Goal: Contribute content

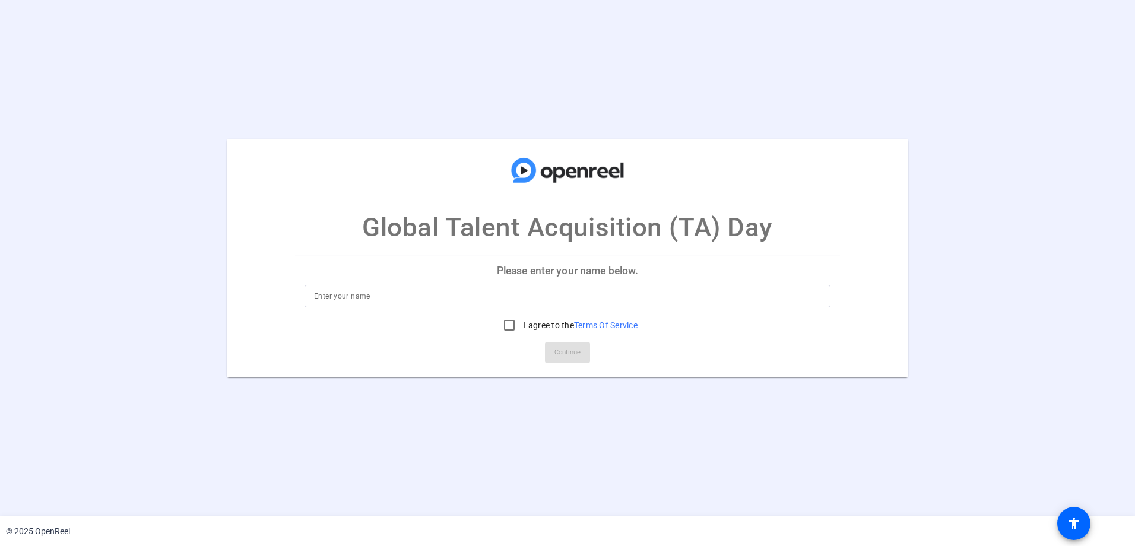
click at [352, 300] on input at bounding box center [567, 296] width 507 height 14
type input "[PERSON_NAME]"
click at [504, 321] on input "I agree to the Terms Of Service" at bounding box center [510, 326] width 24 height 24
checkbox input "true"
click at [581, 355] on span "Continue" at bounding box center [568, 353] width 26 height 18
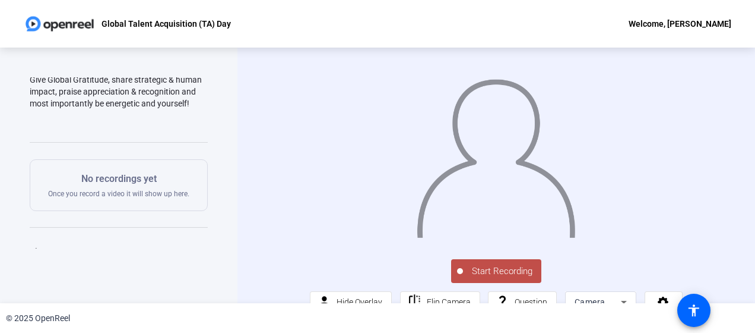
scroll to position [139, 0]
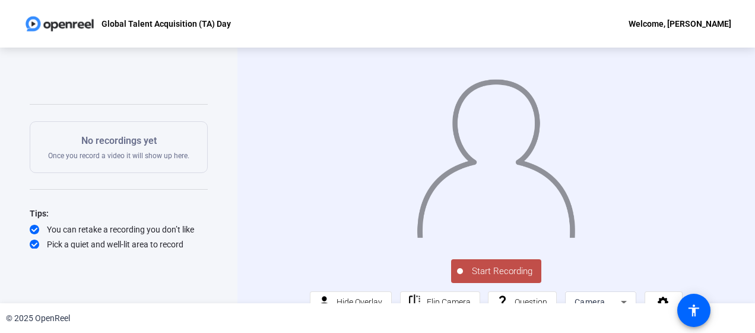
click at [492, 270] on span "Start Recording" at bounding box center [502, 271] width 78 height 14
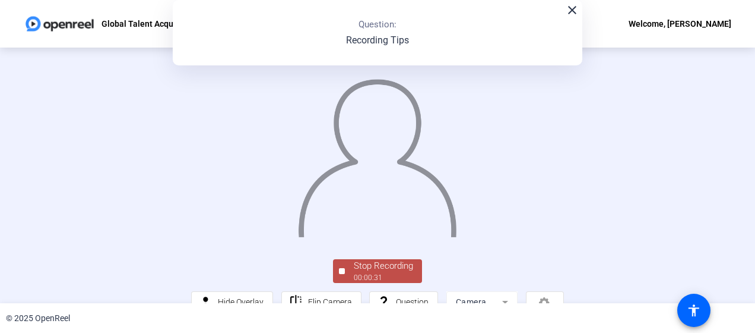
click at [379, 275] on div "00:00:31" at bounding box center [383, 277] width 59 height 11
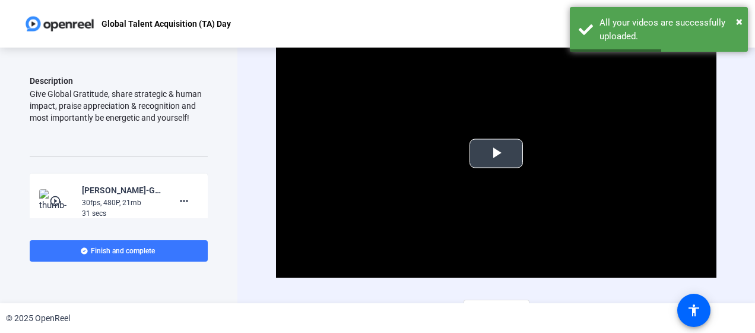
click at [496, 153] on span "Video Player" at bounding box center [496, 153] width 0 height 0
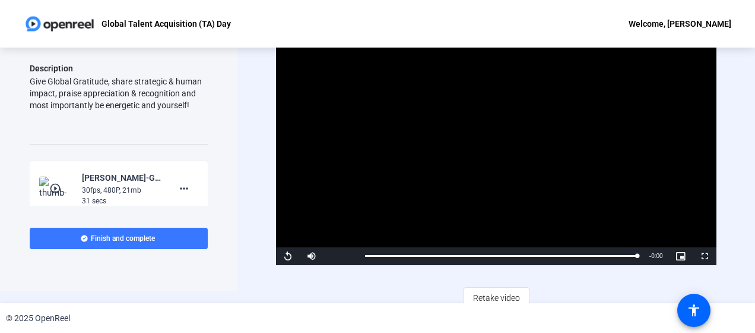
scroll to position [20, 0]
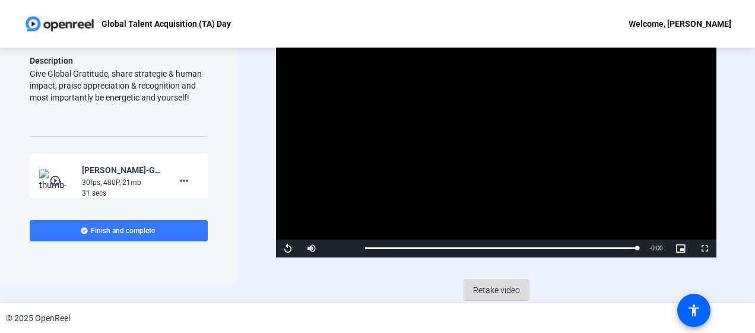
click at [505, 285] on span "Retake video" at bounding box center [496, 289] width 47 height 23
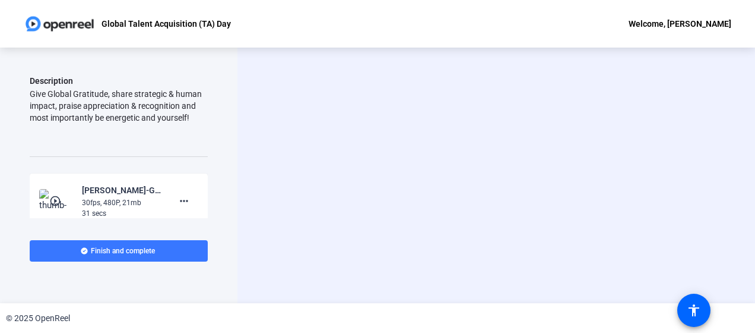
scroll to position [0, 0]
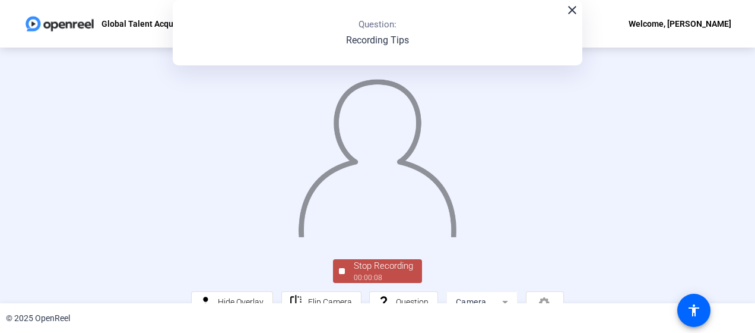
click at [418, 101] on img at bounding box center [377, 152] width 161 height 167
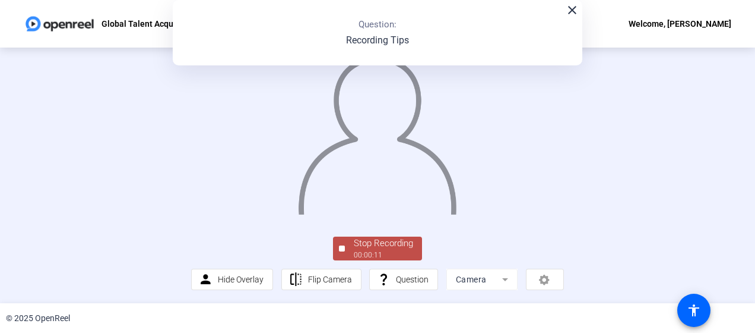
scroll to position [81, 0]
click at [345, 254] on span "Stop Recording 00:00:12" at bounding box center [383, 248] width 77 height 24
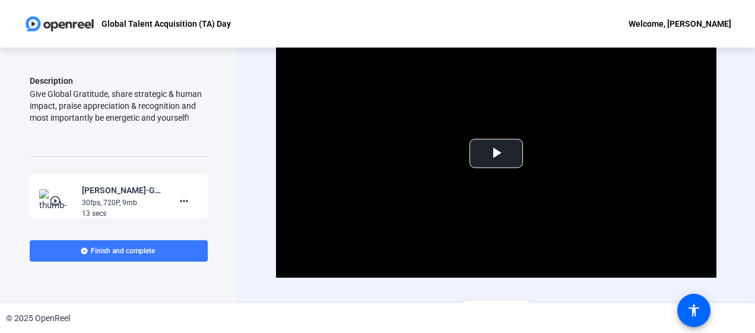
scroll to position [20, 0]
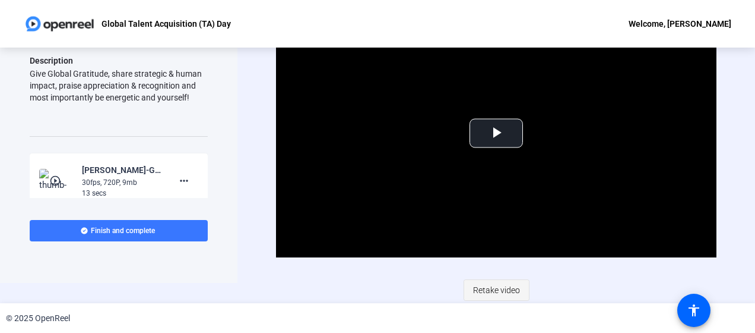
click at [501, 290] on span "Retake video" at bounding box center [496, 289] width 47 height 23
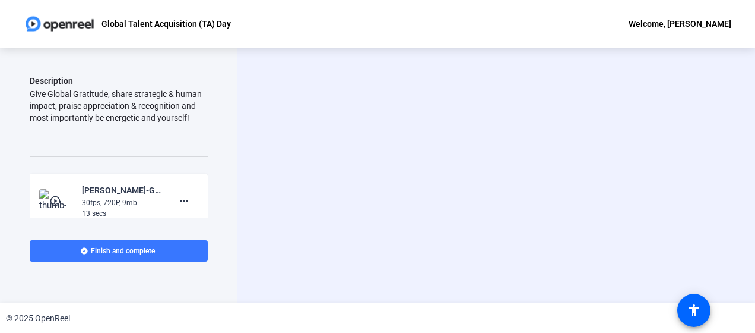
scroll to position [0, 0]
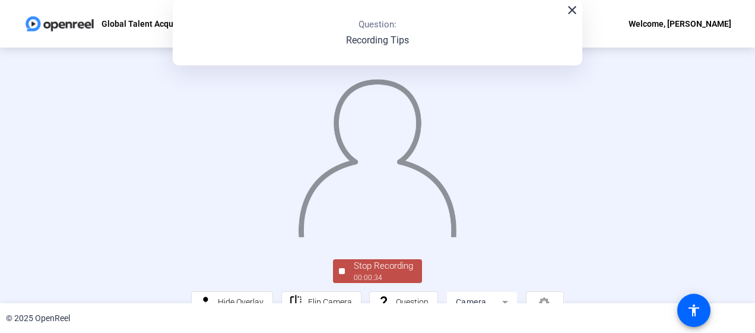
click at [381, 151] on img at bounding box center [377, 152] width 161 height 167
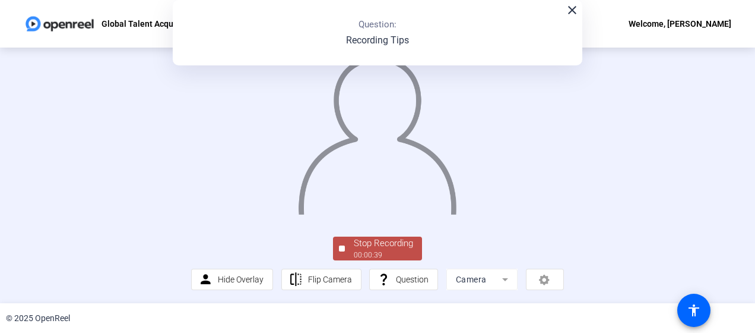
click at [371, 257] on div "00:00:39" at bounding box center [383, 254] width 59 height 11
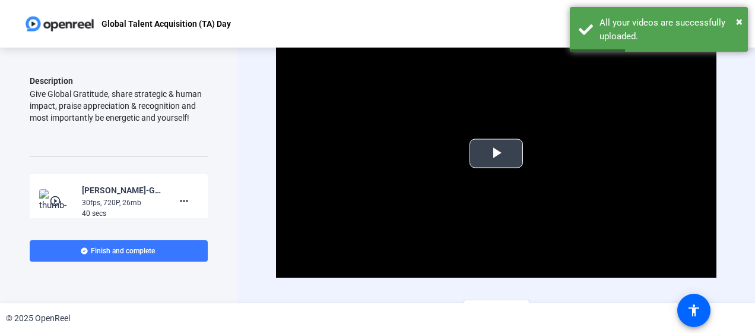
click at [496, 153] on span "Video Player" at bounding box center [496, 153] width 0 height 0
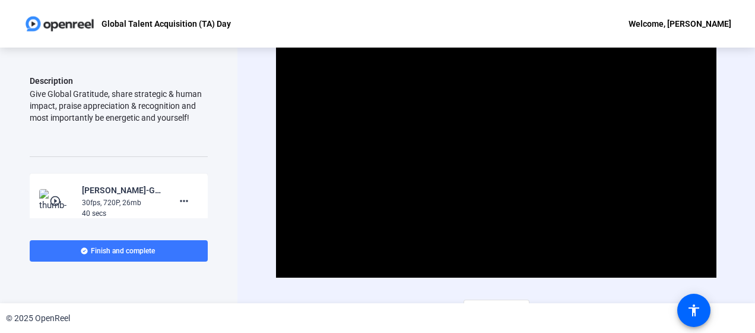
scroll to position [20, 0]
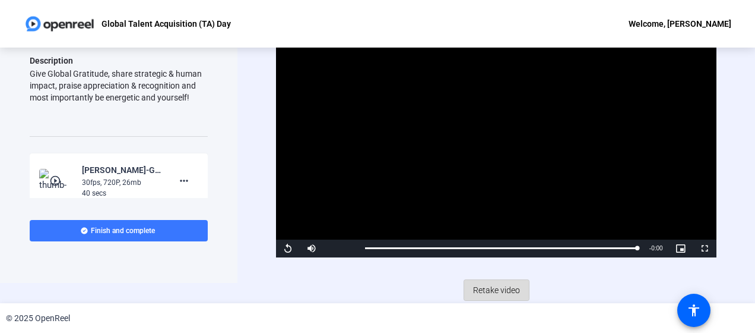
click at [490, 289] on span "Retake video" at bounding box center [496, 289] width 47 height 23
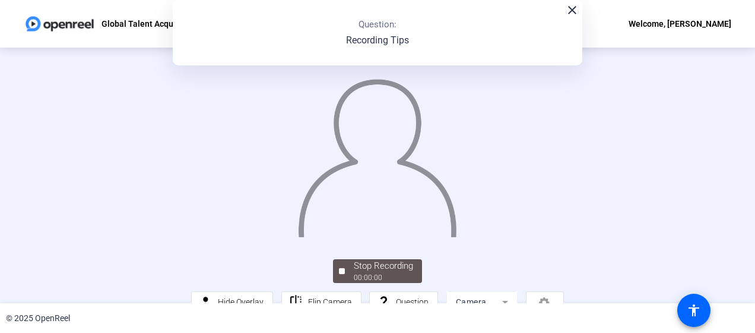
click at [740, 305] on div "© 2025 OpenReel" at bounding box center [377, 318] width 755 height 30
click at [436, 237] on img at bounding box center [377, 152] width 161 height 167
click at [746, 122] on div "Stop Recording 00:00:39 person Hide Overlay flip Flip Camera question_mark Ques…" at bounding box center [377, 175] width 755 height 255
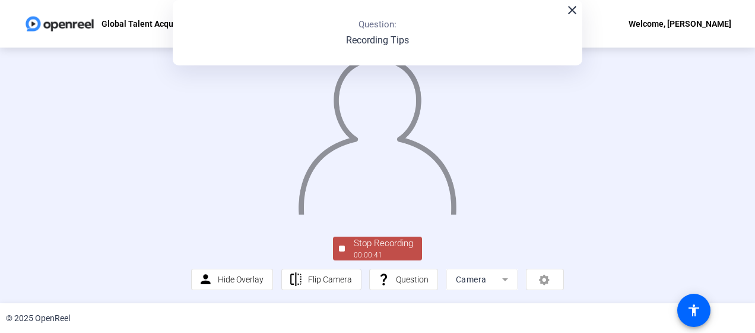
click at [374, 250] on div "Stop Recording" at bounding box center [383, 243] width 59 height 14
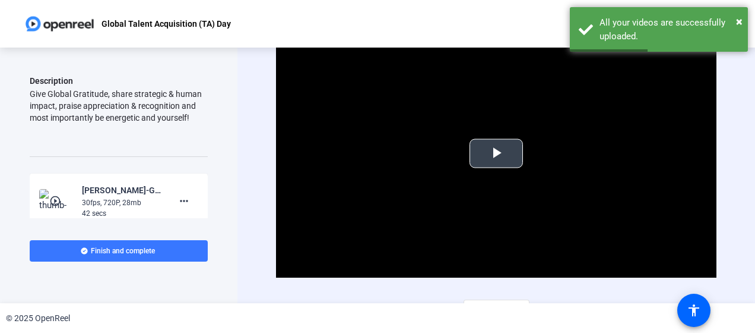
click at [496, 153] on span "Video Player" at bounding box center [496, 153] width 0 height 0
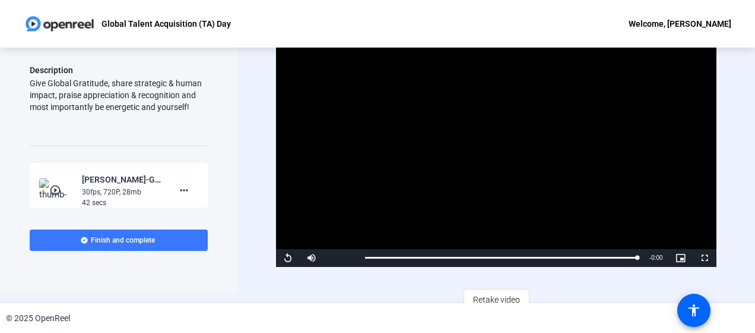
scroll to position [20, 0]
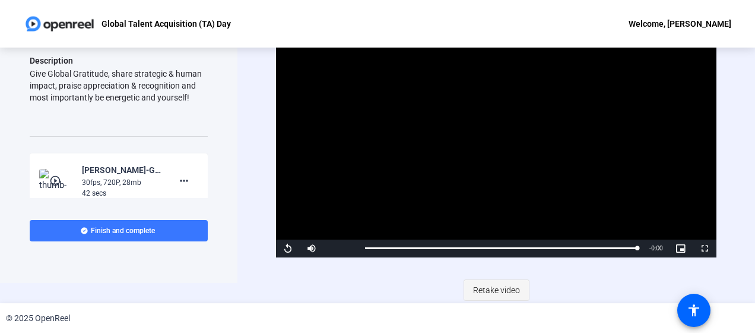
click at [485, 291] on span "Retake video" at bounding box center [496, 289] width 47 height 23
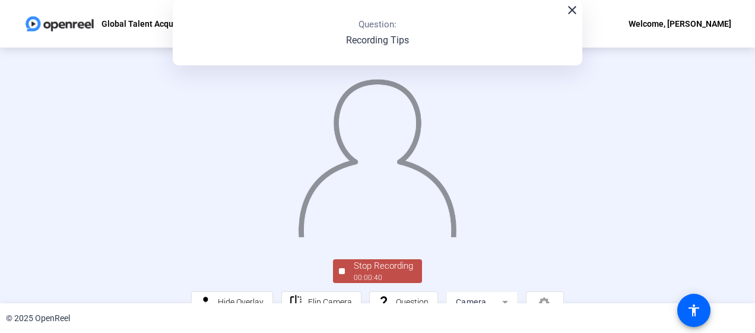
scroll to position [97, 0]
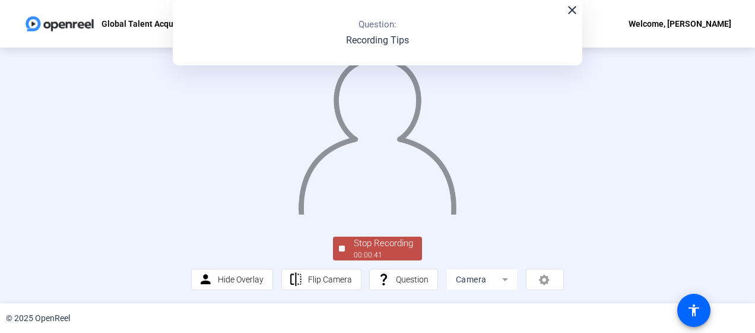
click at [385, 249] on div "Stop Recording" at bounding box center [383, 243] width 59 height 14
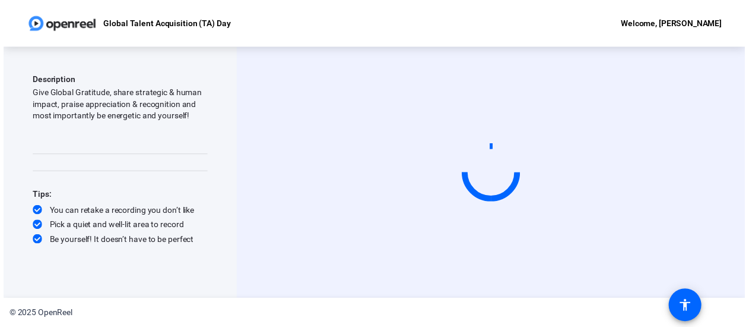
scroll to position [0, 0]
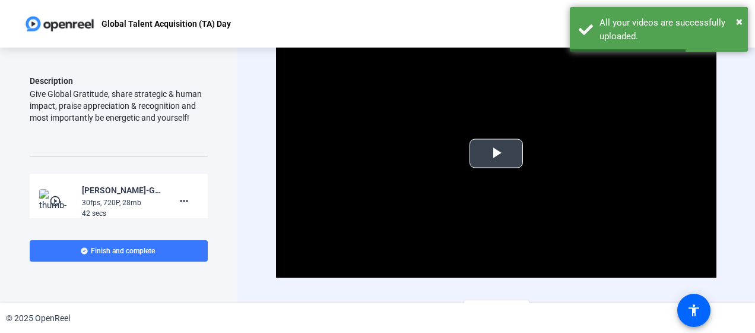
click at [496, 153] on span "Video Player" at bounding box center [496, 153] width 0 height 0
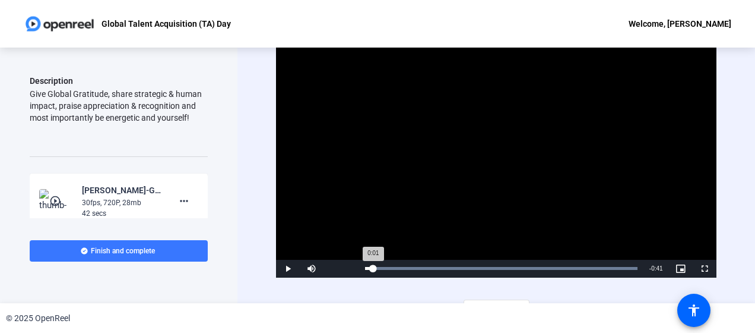
drag, startPoint x: 632, startPoint y: 264, endPoint x: 372, endPoint y: 265, distance: 259.5
click at [372, 267] on div "0:01" at bounding box center [369, 268] width 8 height 3
click at [290, 268] on span "Video Player" at bounding box center [288, 268] width 24 height 0
click at [100, 248] on span "Finish and complete" at bounding box center [123, 251] width 64 height 10
